Goal: Task Accomplishment & Management: Manage account settings

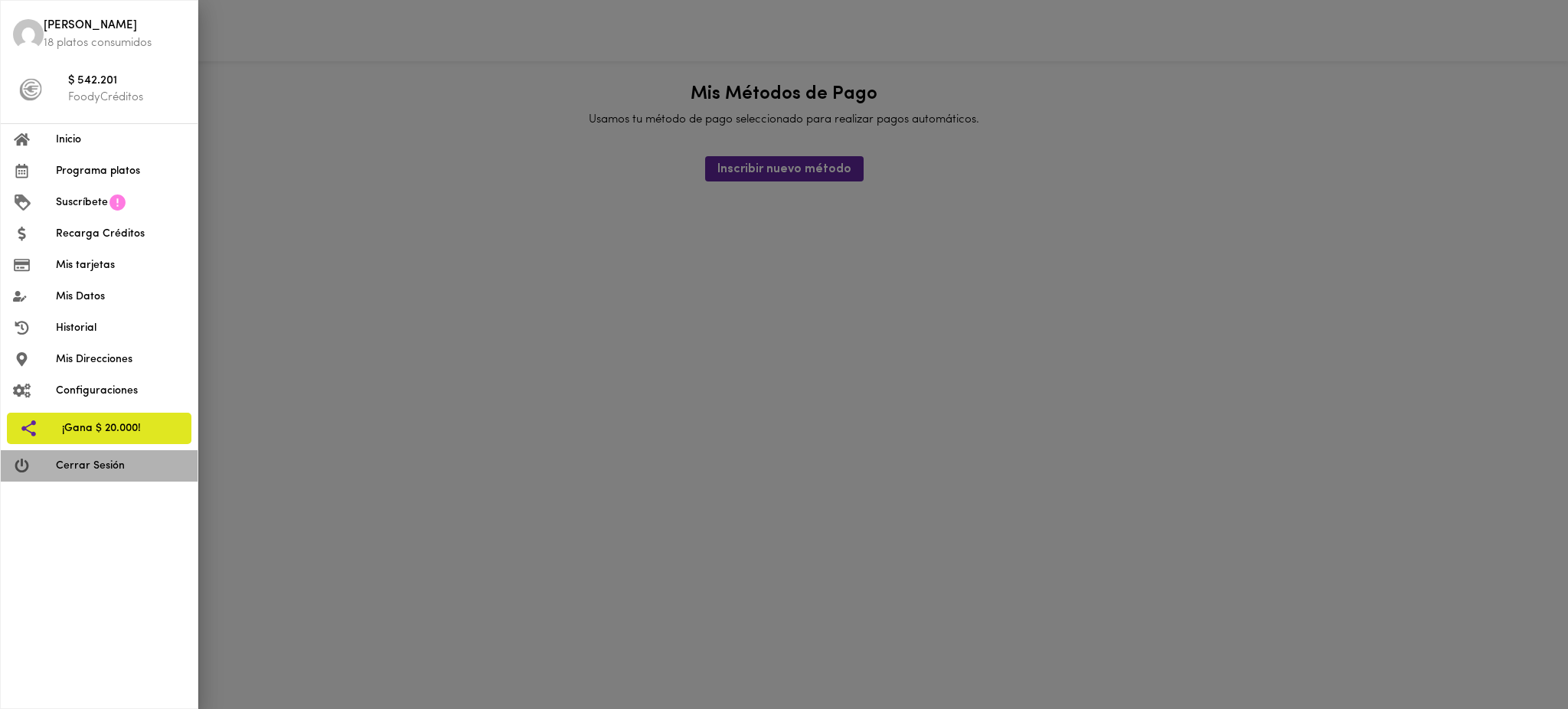
click at [111, 467] on span "Cerrar Sesión" at bounding box center [120, 466] width 129 height 16
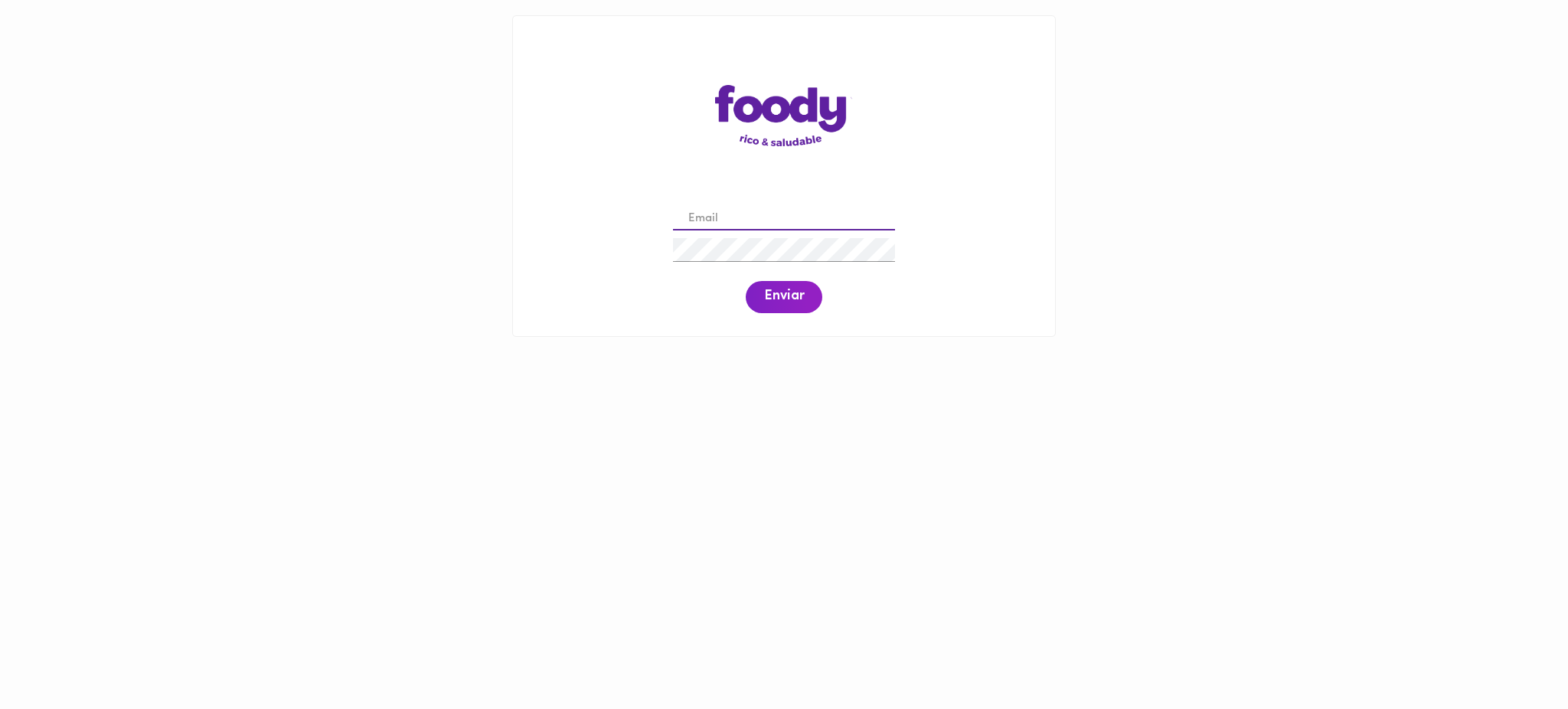
click at [714, 212] on input "email" at bounding box center [784, 219] width 222 height 24
type input "[EMAIL_ADDRESS][DOMAIN_NAME]"
click at [777, 298] on span "Enviar" at bounding box center [784, 297] width 40 height 17
